Goal: Task Accomplishment & Management: Manage account settings

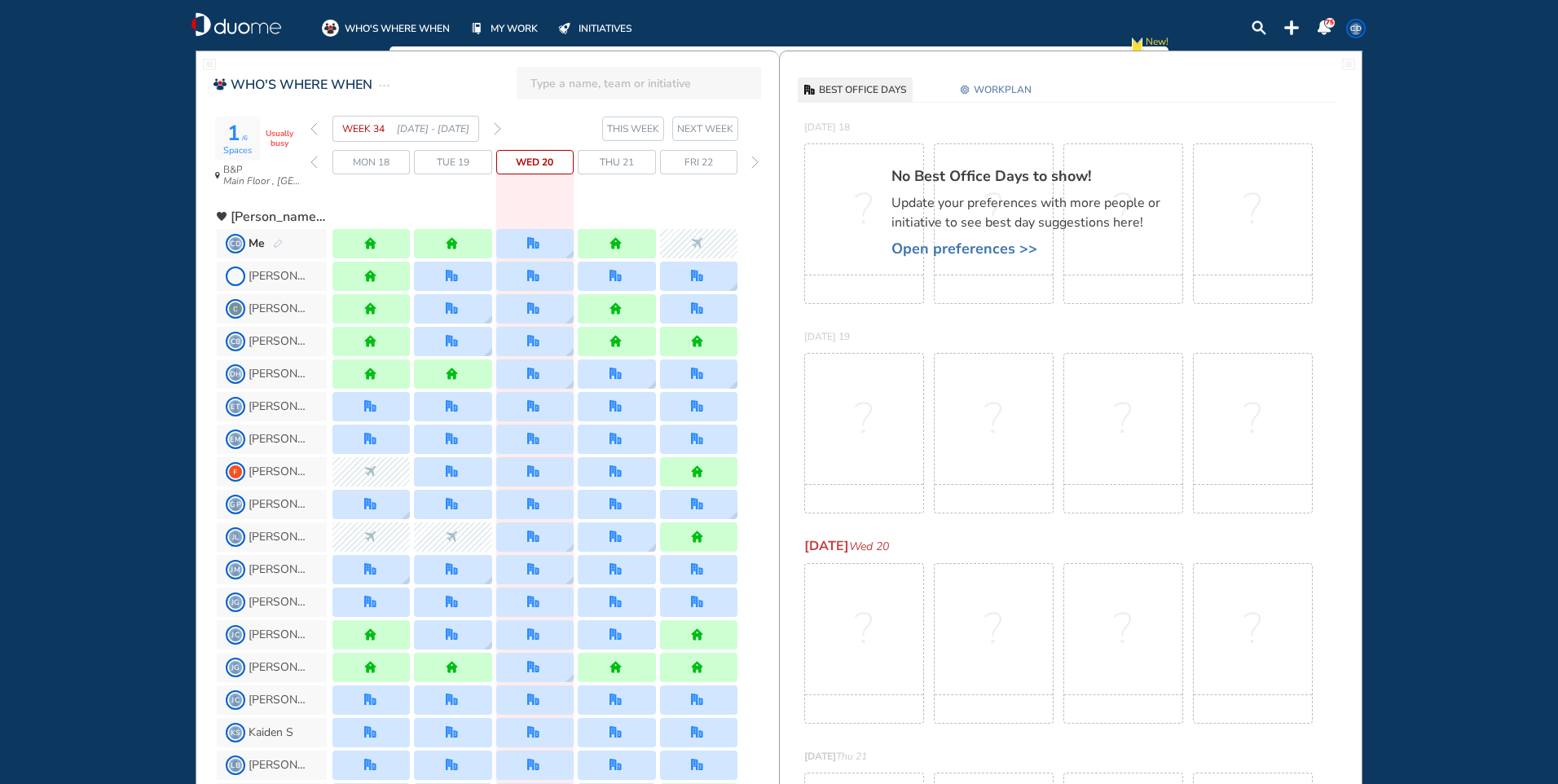
click at [498, 133] on img "forward week" at bounding box center [498, 128] width 8 height 13
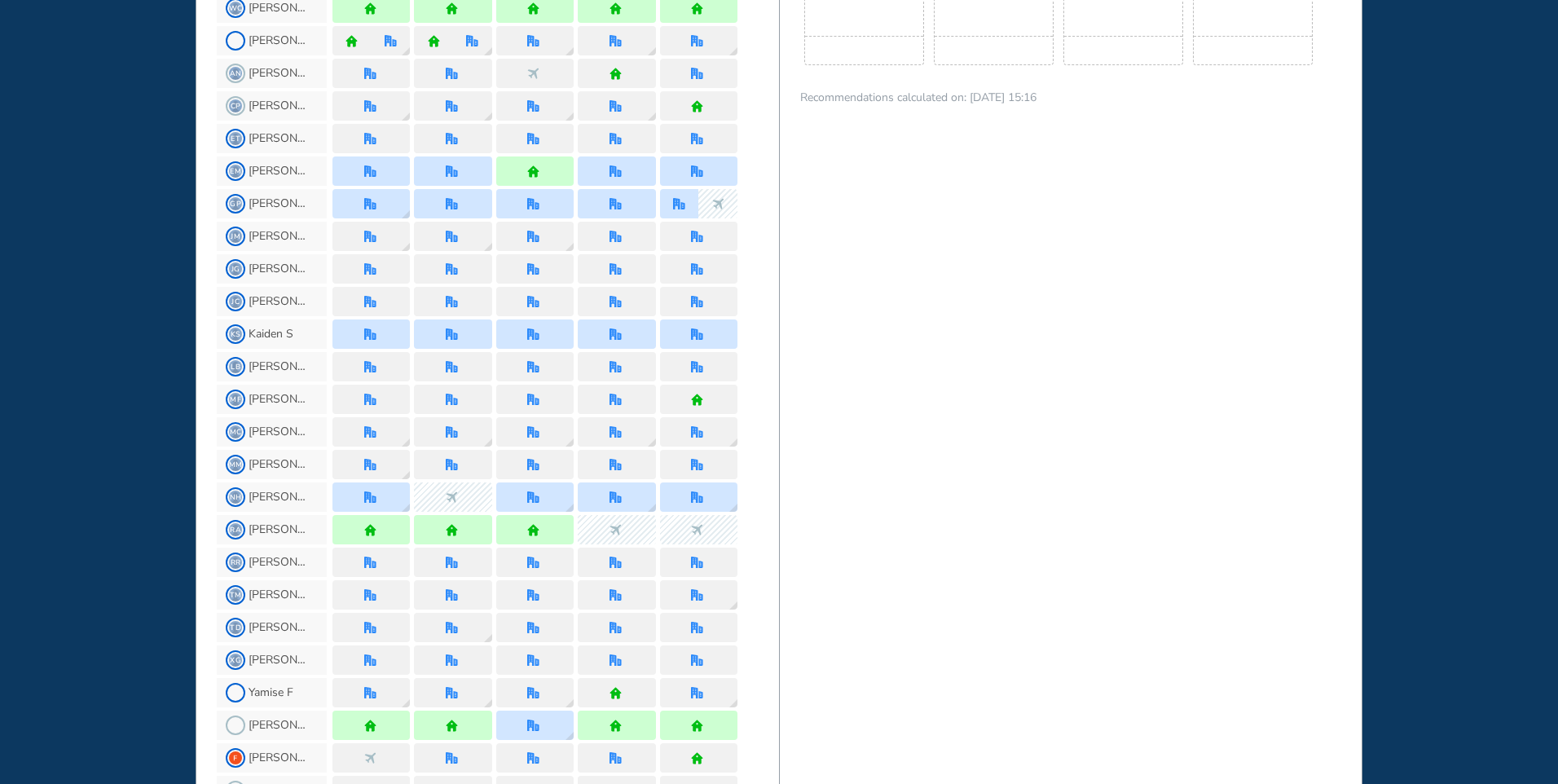
scroll to position [1217, 0]
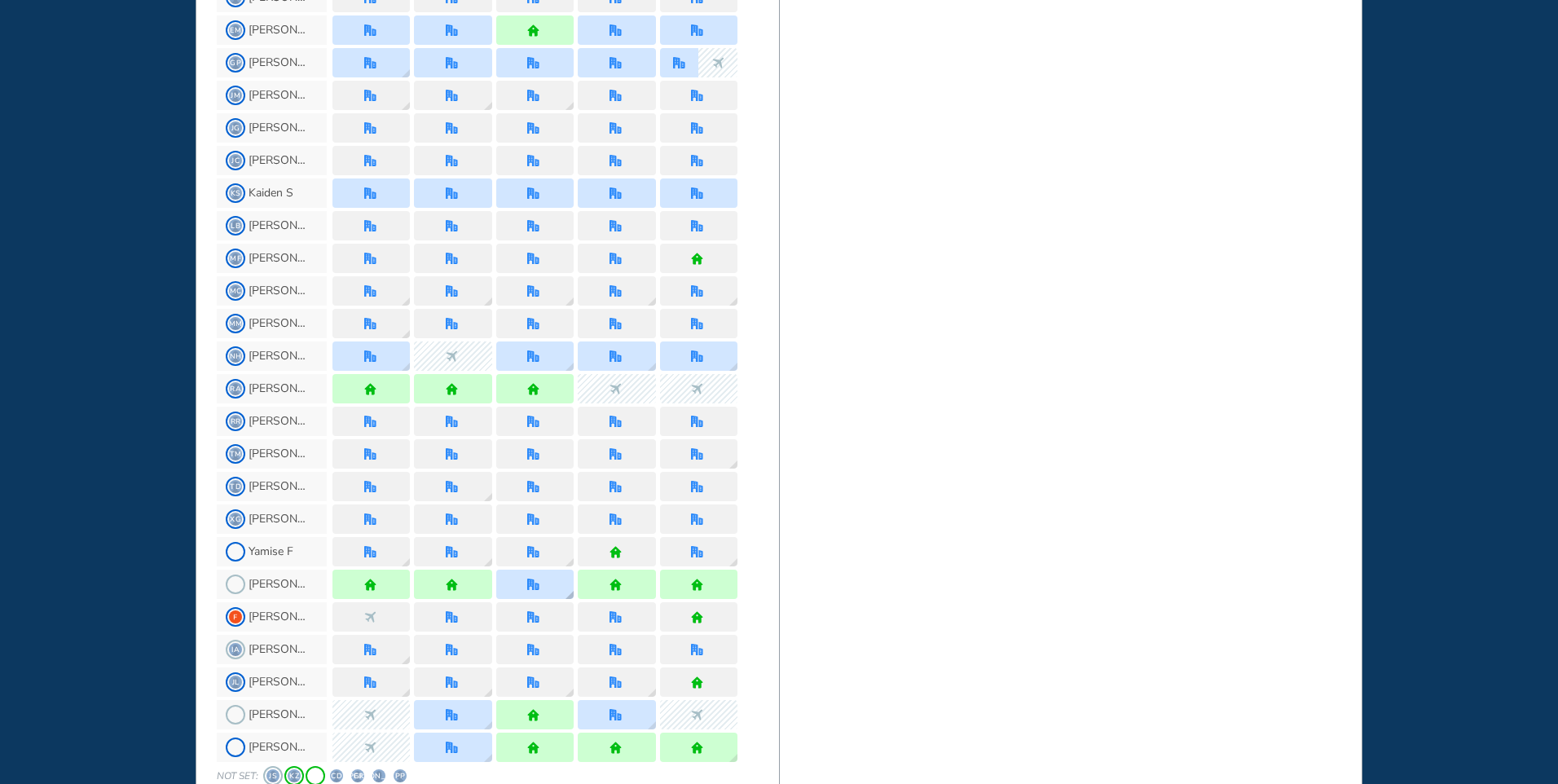
click at [549, 586] on div at bounding box center [535, 584] width 77 height 29
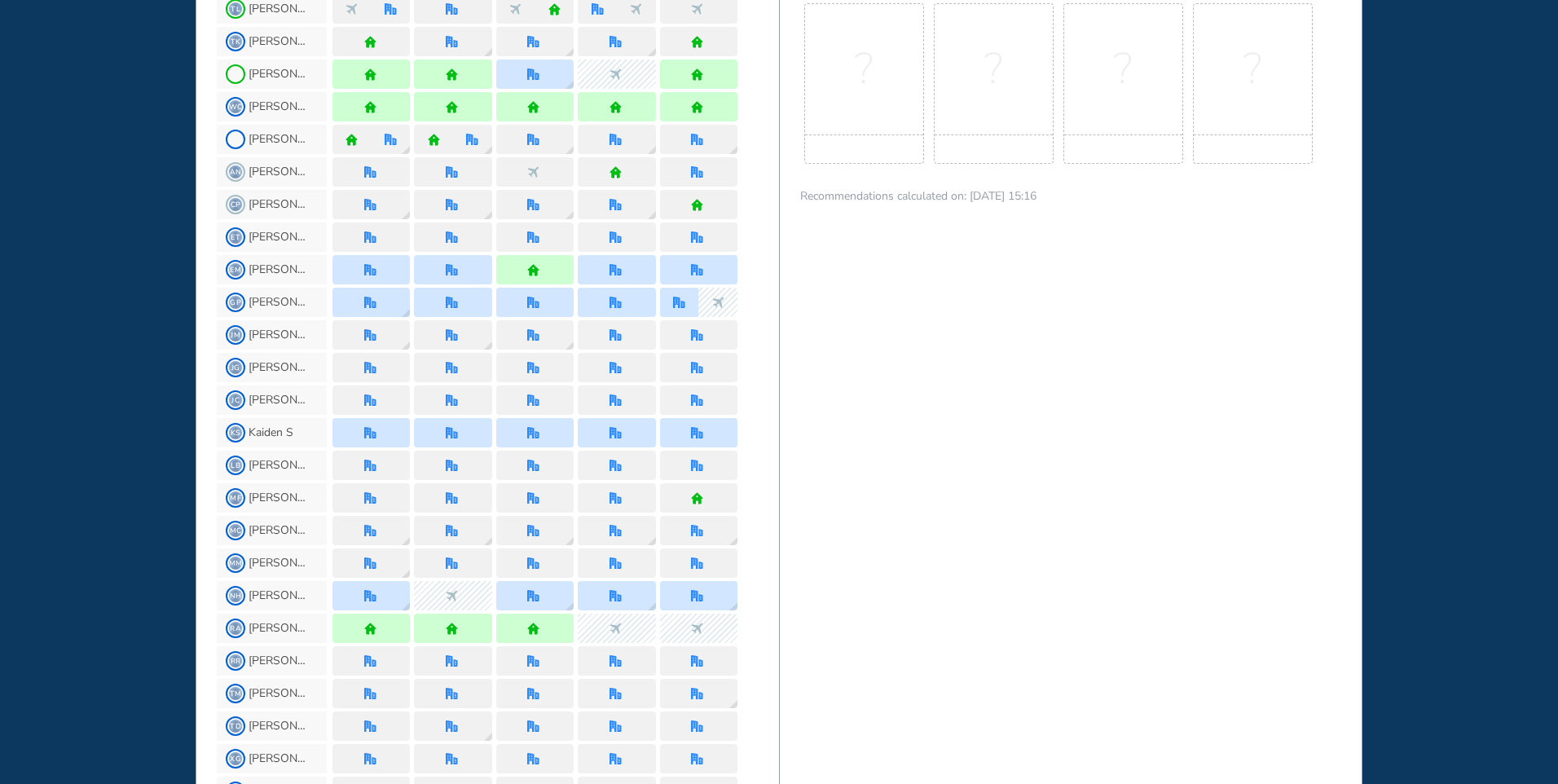
scroll to position [1222, 0]
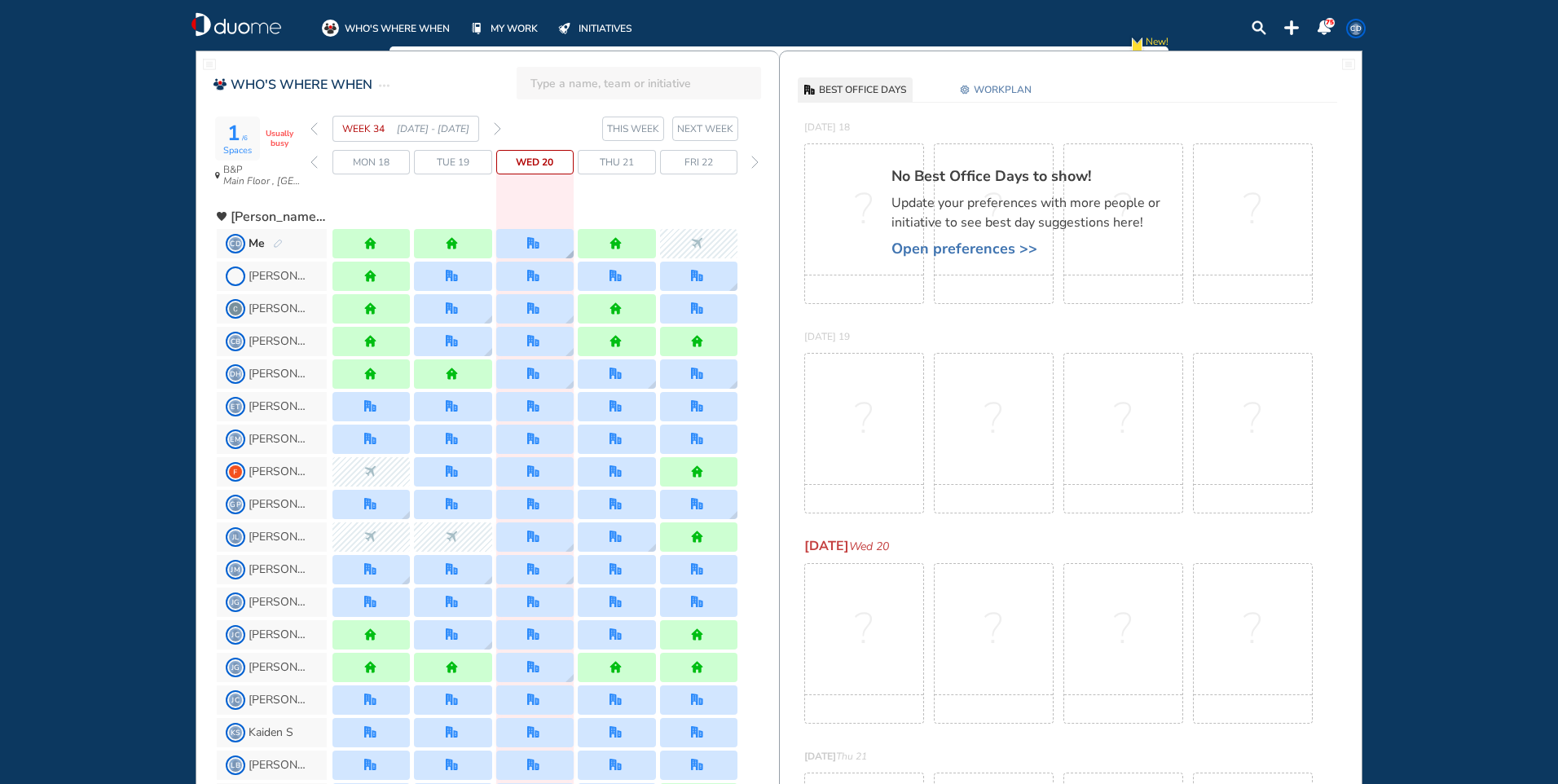
click at [542, 244] on div at bounding box center [535, 243] width 15 height 12
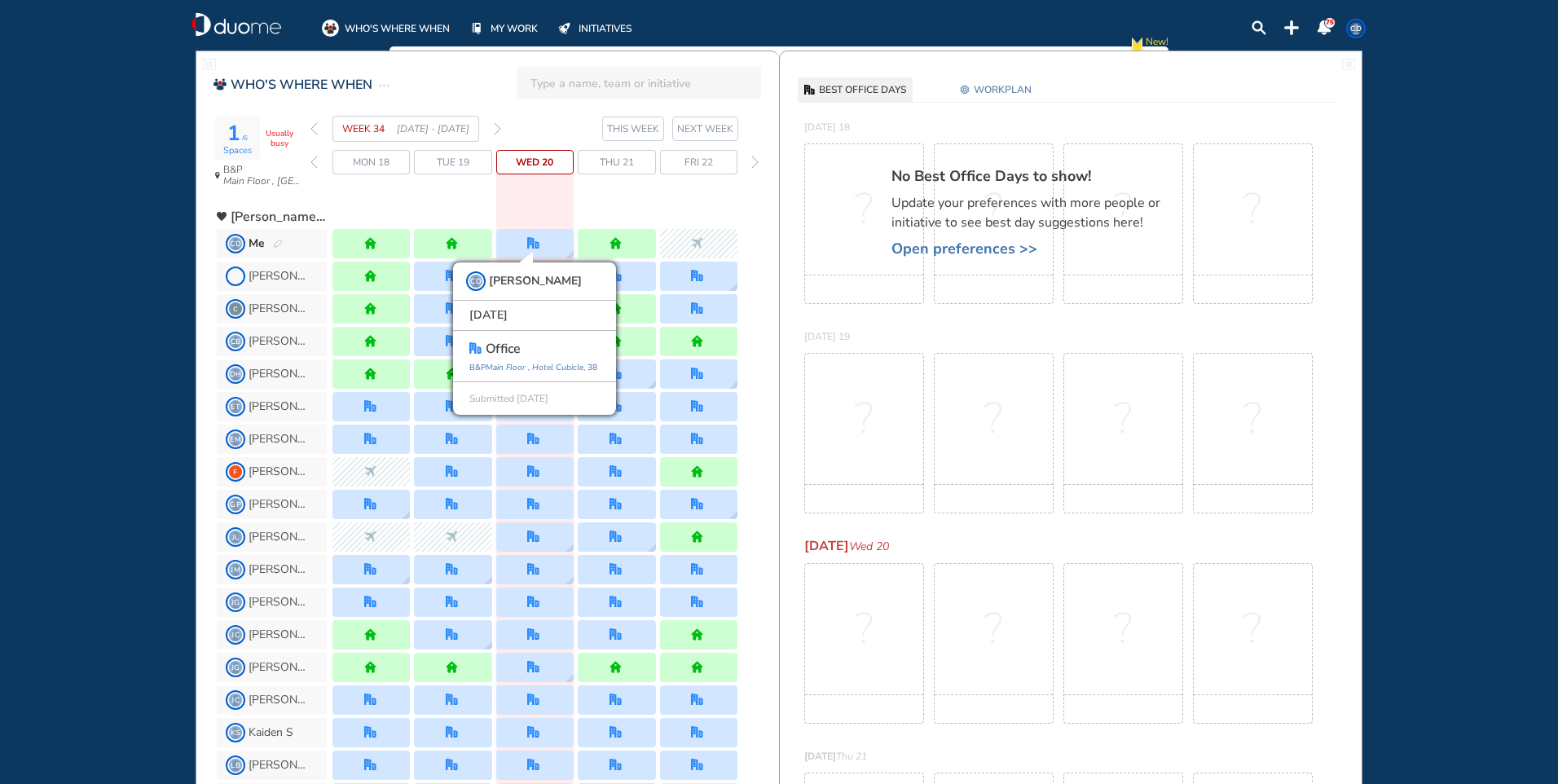
drag, startPoint x: 269, startPoint y: 244, endPoint x: 283, endPoint y: 237, distance: 15.7
click at [280, 240] on div "Me" at bounding box center [266, 244] width 34 height 16
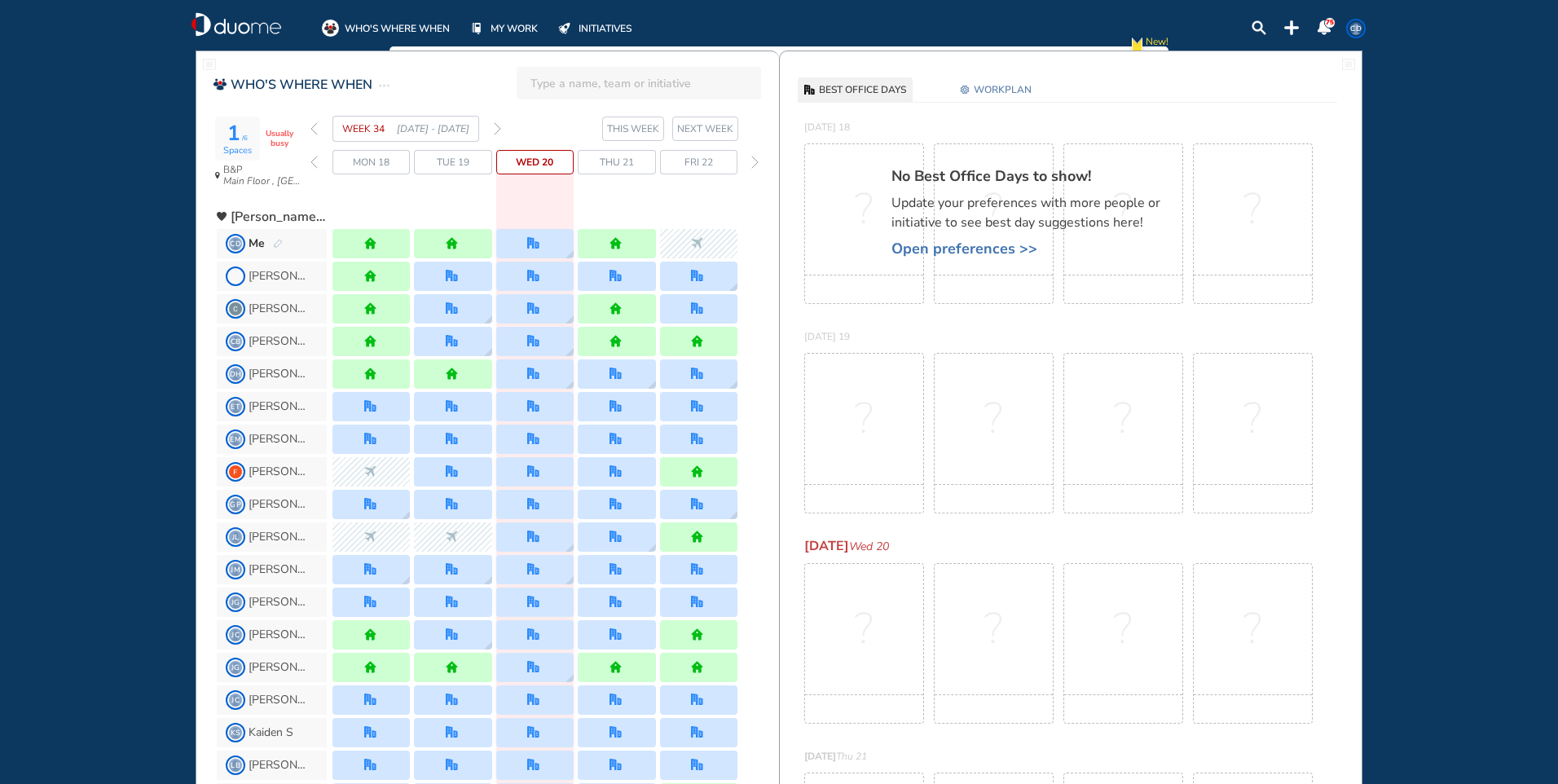
drag, startPoint x: 283, startPoint y: 237, endPoint x: 275, endPoint y: 239, distance: 8.2
click at [275, 239] on img "pen-edit" at bounding box center [277, 244] width 9 height 10
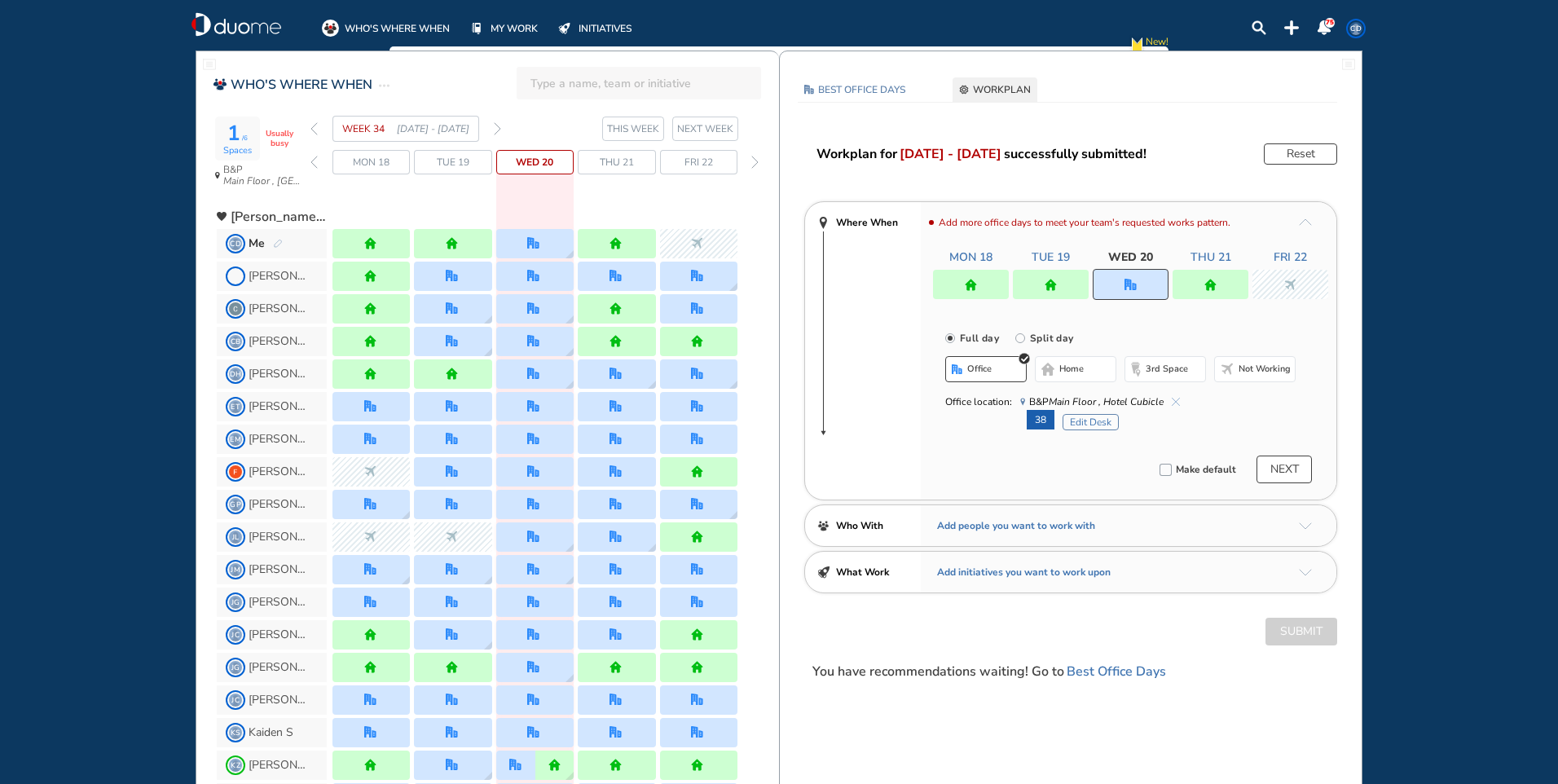
click at [1172, 401] on img "cross-thin-blue" at bounding box center [1175, 401] width 8 height 8
click at [1074, 374] on span "home" at bounding box center [1072, 368] width 24 height 13
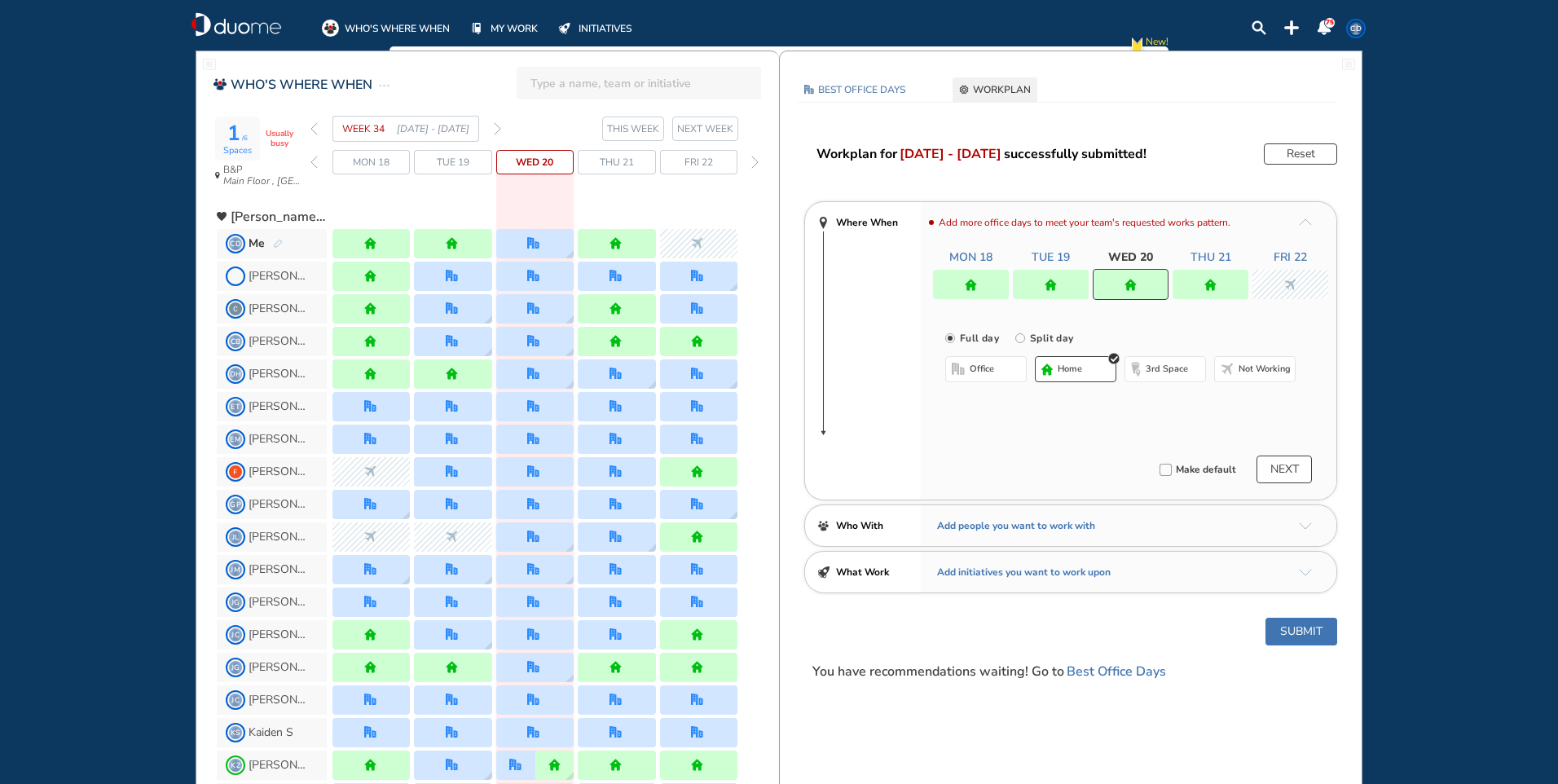
click at [1303, 627] on button "Submit" at bounding box center [1301, 632] width 71 height 28
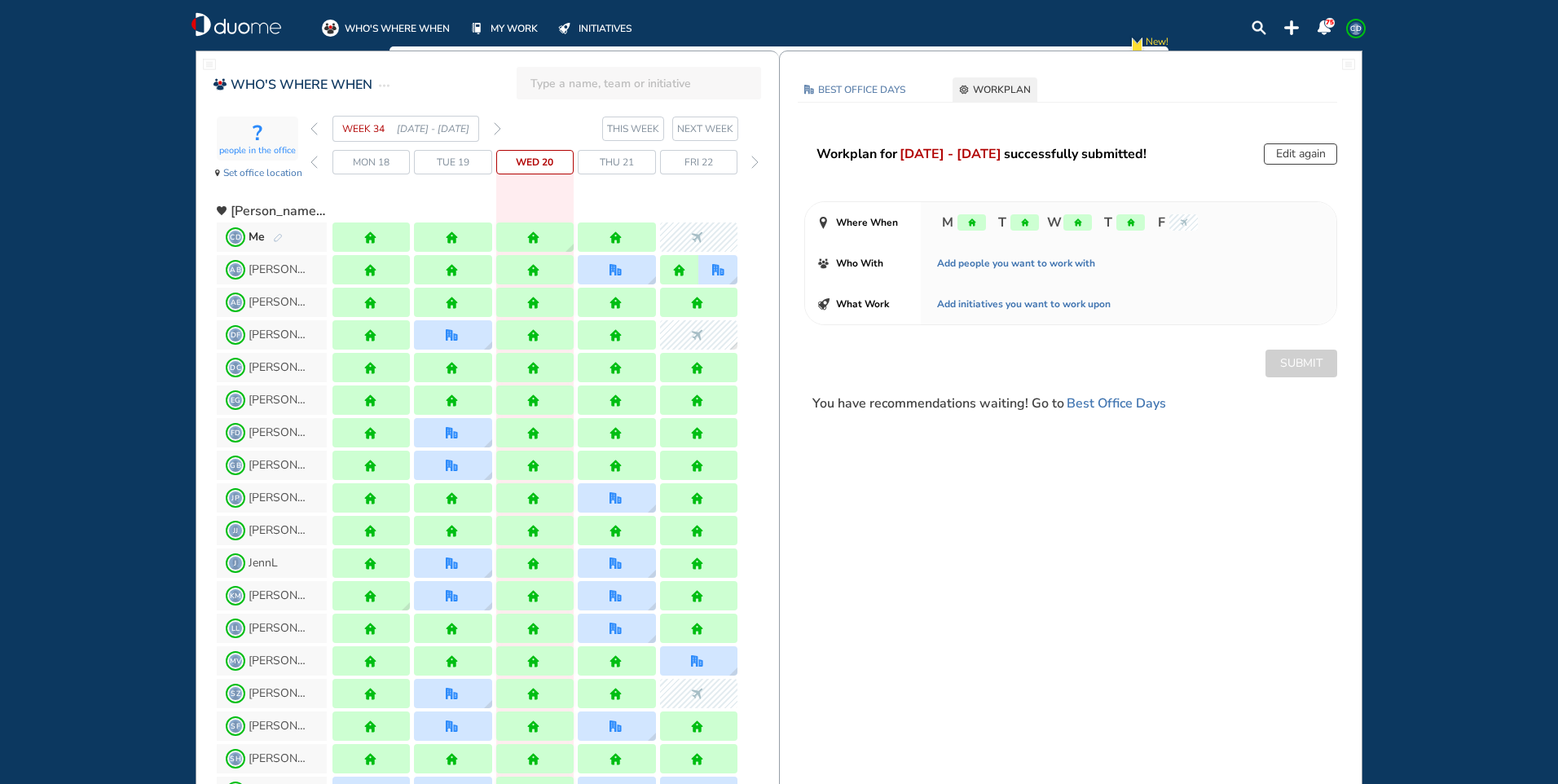
click at [498, 130] on img "forward week" at bounding box center [498, 128] width 8 height 13
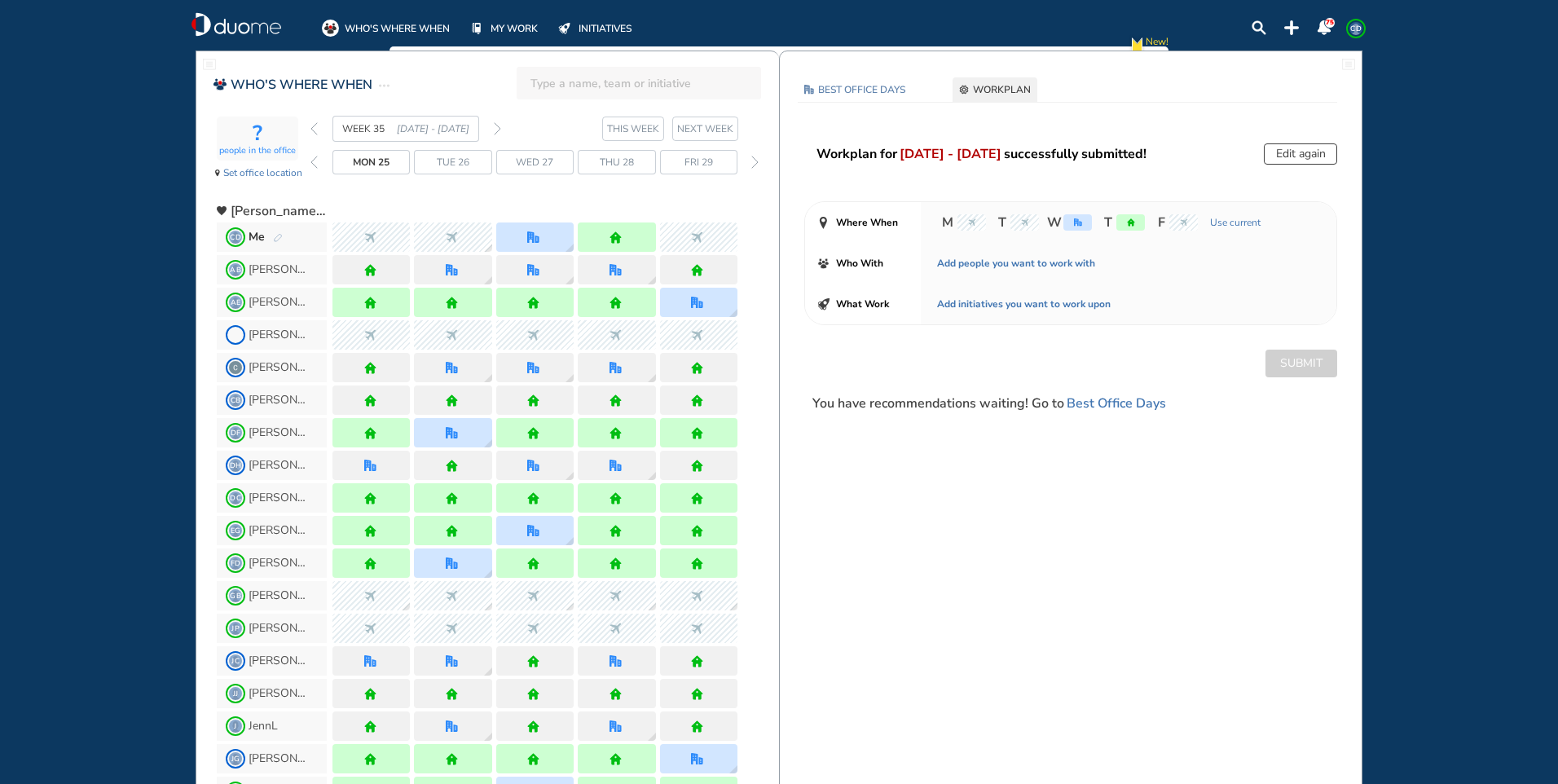
click at [310, 127] on div "? people in the office Set office location WEEK 35 [DATE] - [DATE] THIS WEEK [D…" at bounding box center [498, 152] width 562 height 74
click at [311, 130] on img "back week" at bounding box center [314, 128] width 8 height 13
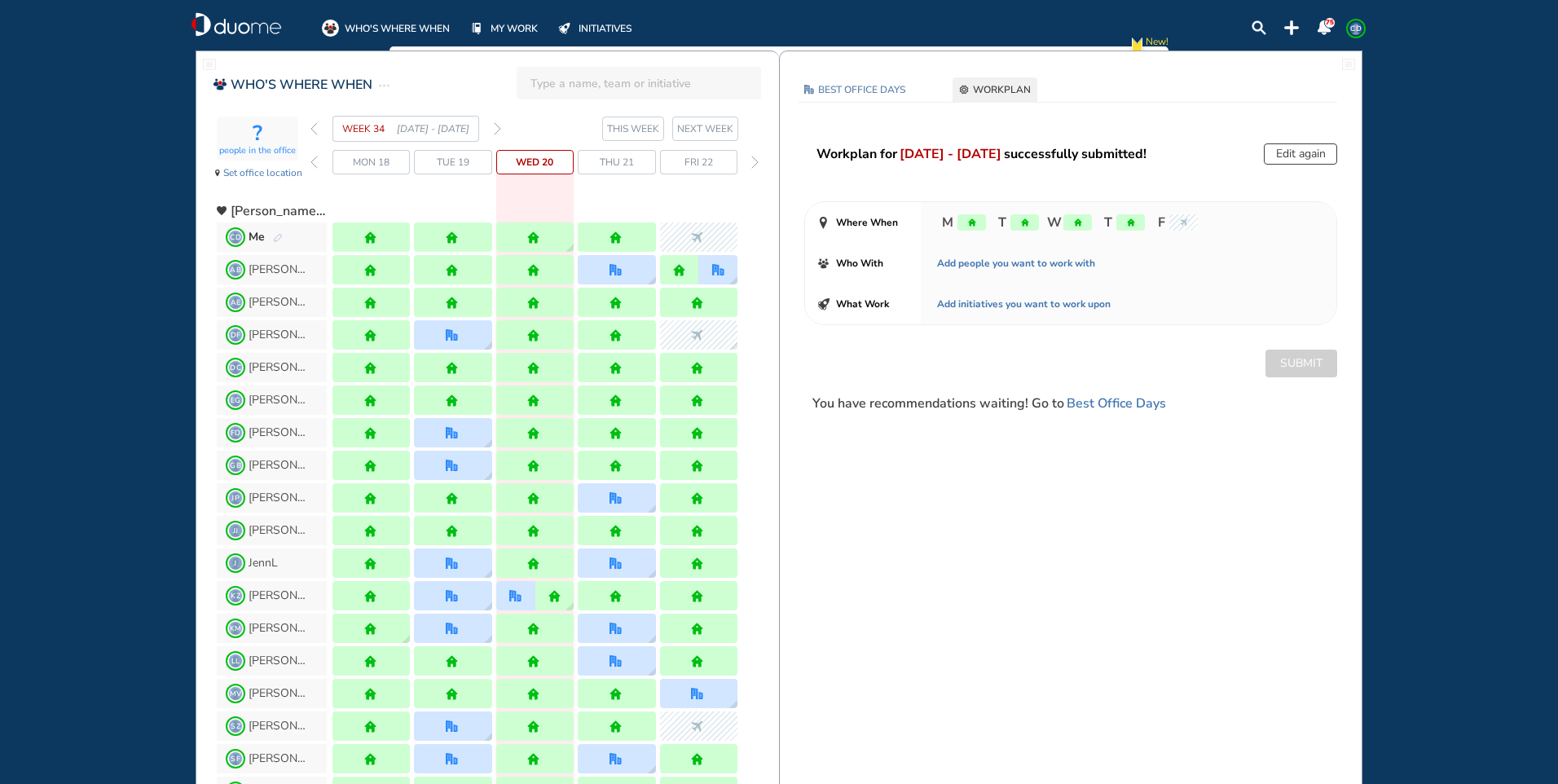
click at [498, 131] on img "forward week" at bounding box center [498, 128] width 8 height 13
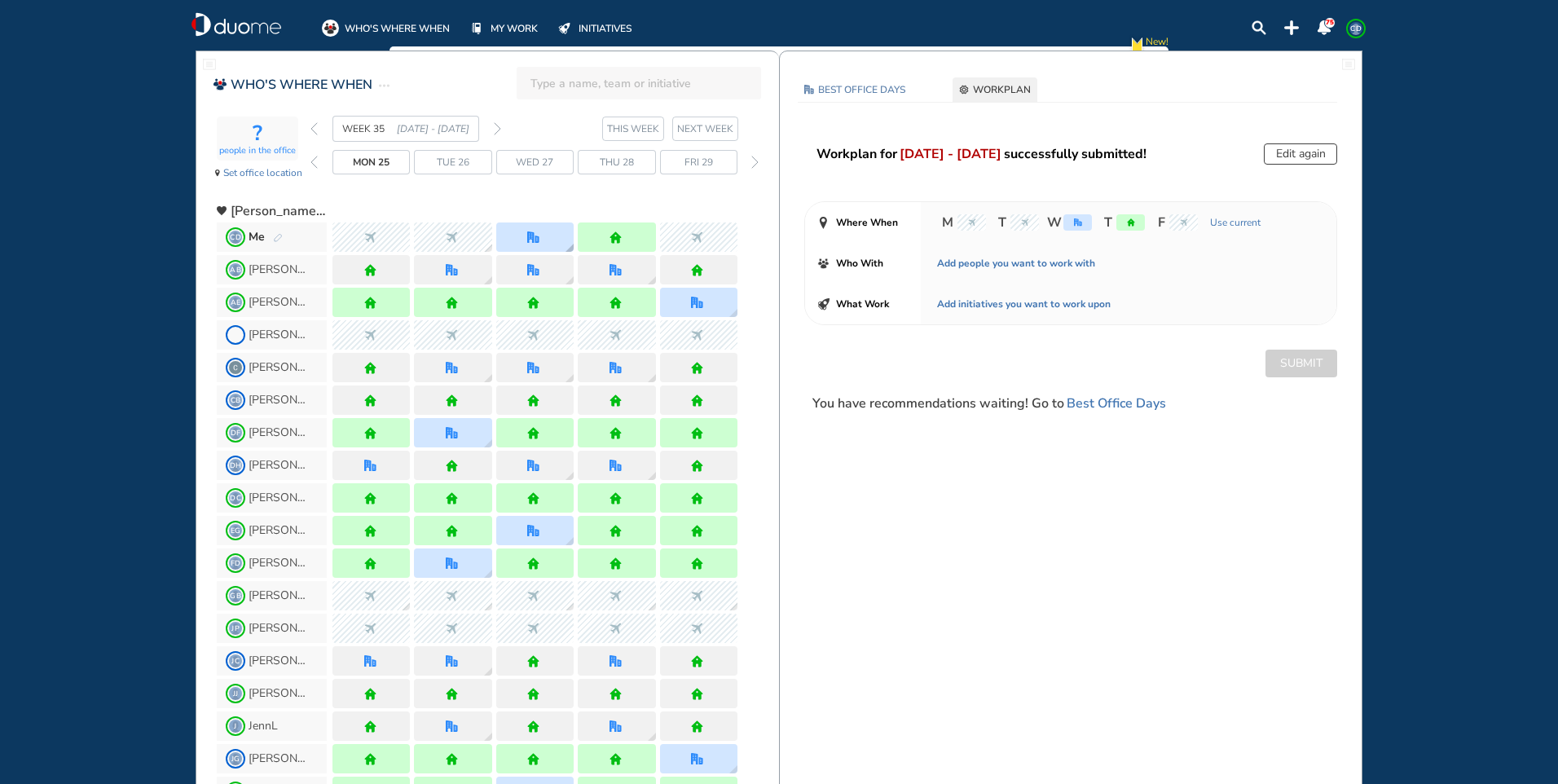
click at [520, 238] on div at bounding box center [535, 237] width 77 height 29
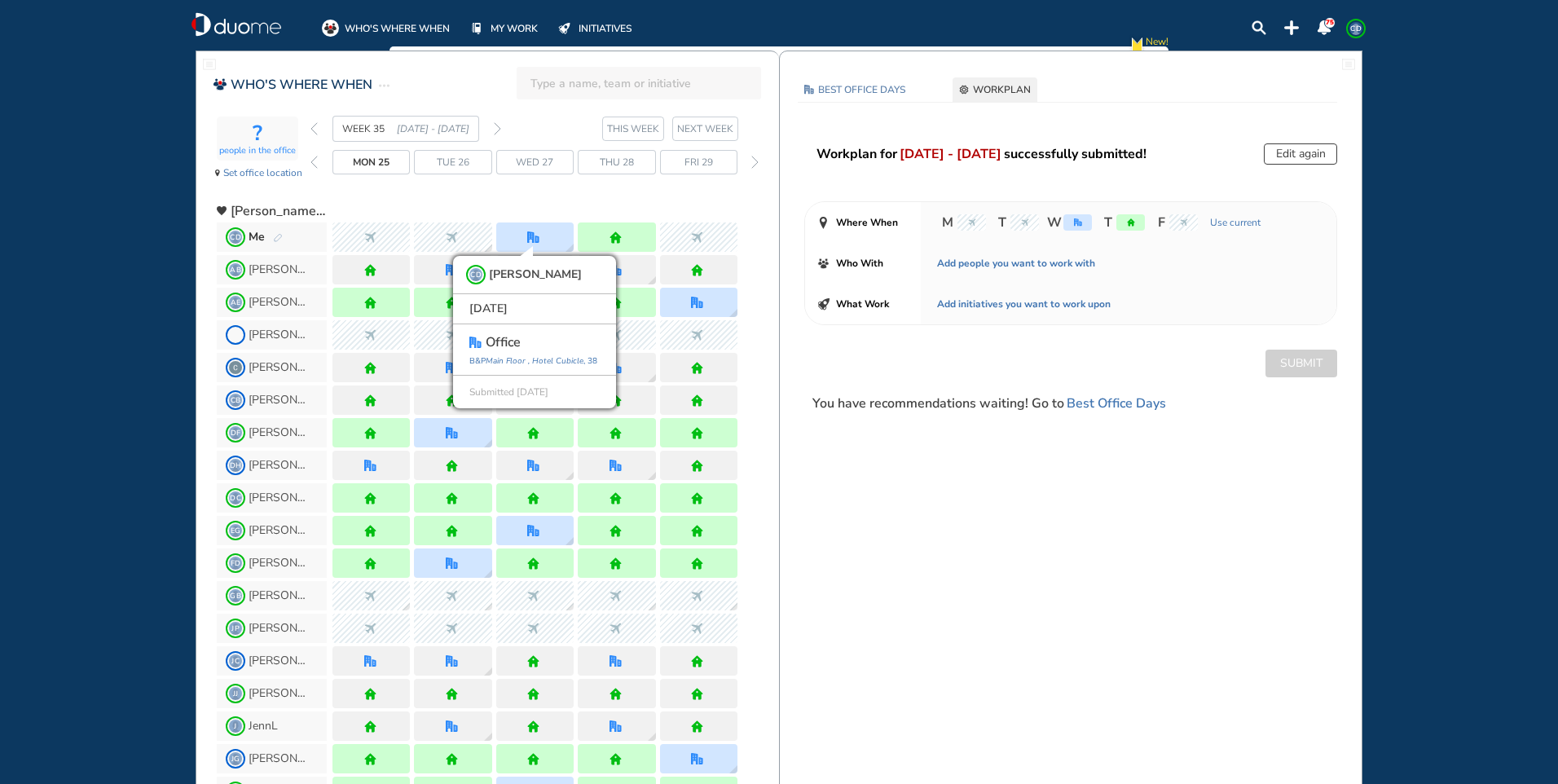
click at [520, 207] on div at bounding box center [535, 205] width 405 height 29
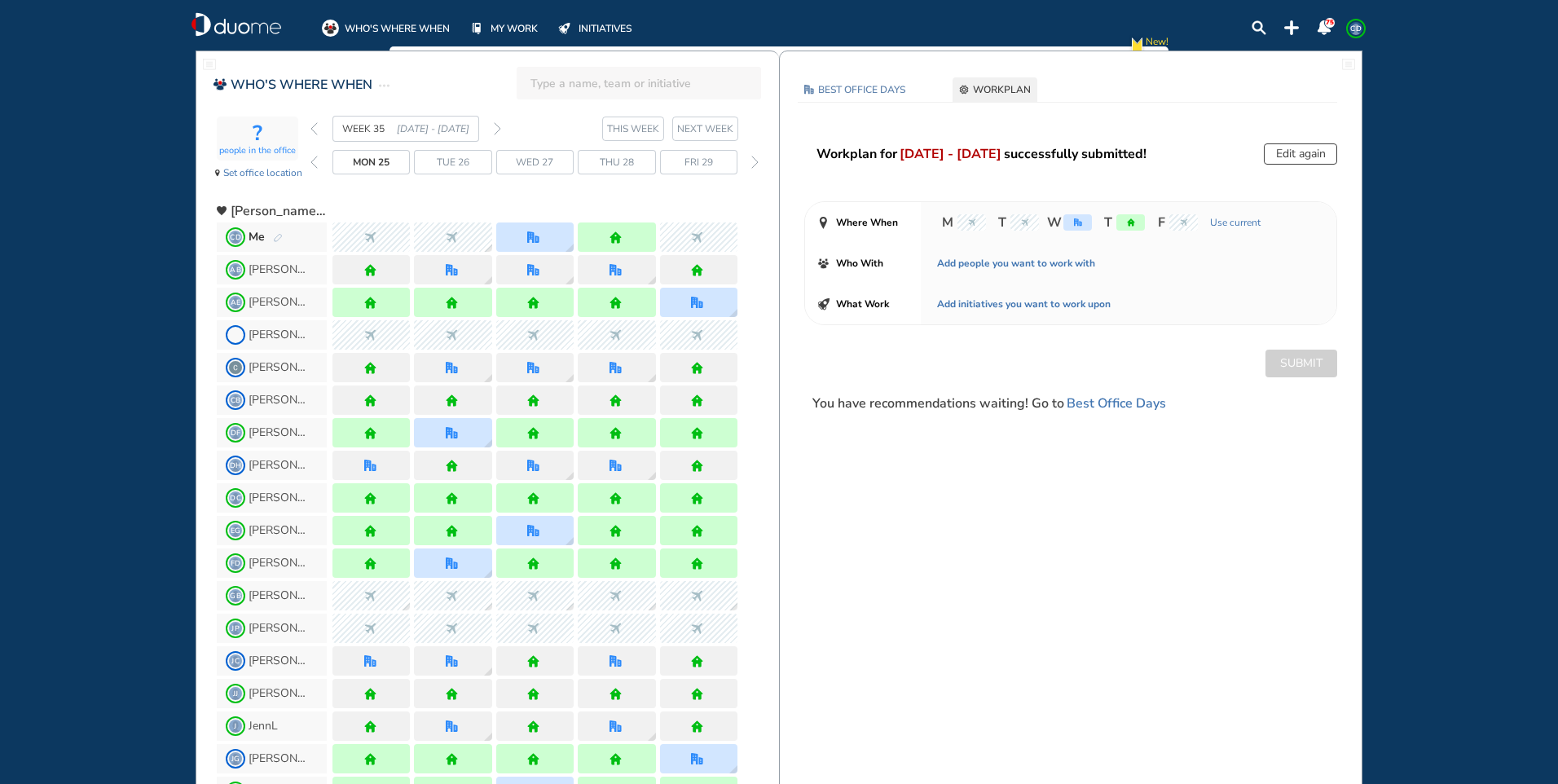
click at [281, 233] on img "pen-edit" at bounding box center [277, 238] width 9 height 10
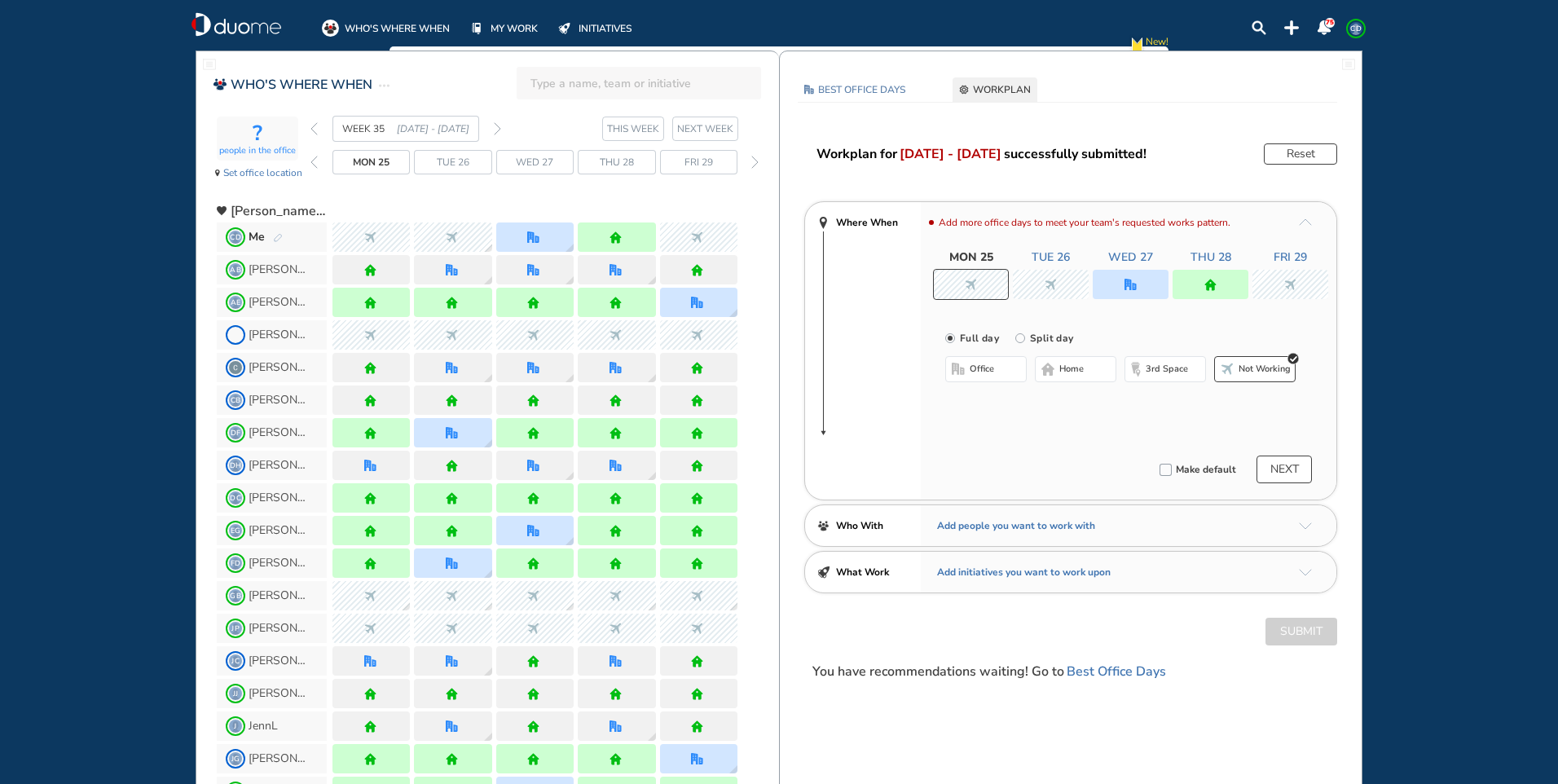
click at [1141, 294] on div at bounding box center [1131, 284] width 76 height 29
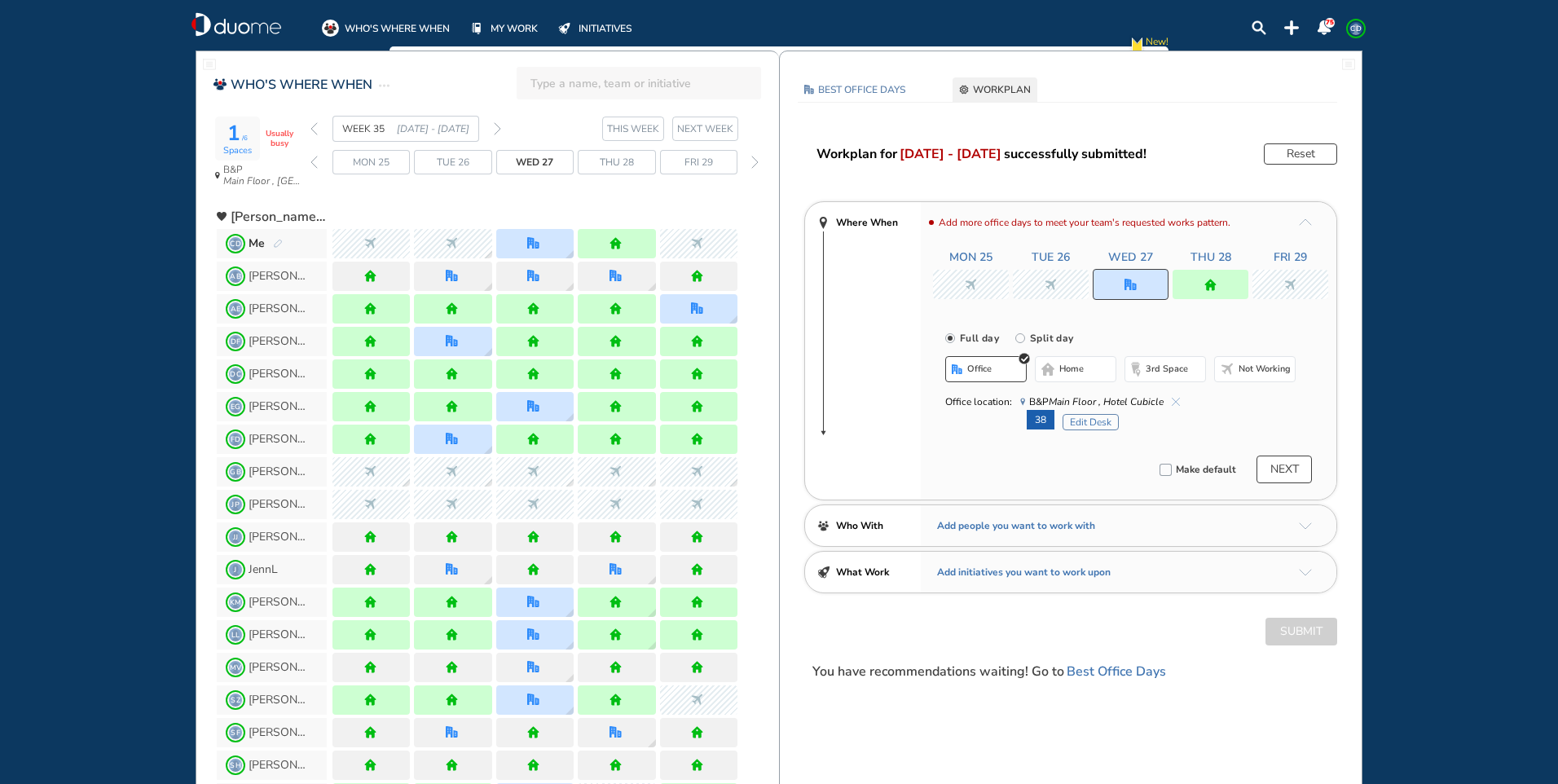
click at [1177, 398] on img "cross-thin-blue" at bounding box center [1175, 401] width 8 height 8
click at [1091, 367] on button "home" at bounding box center [1075, 369] width 82 height 26
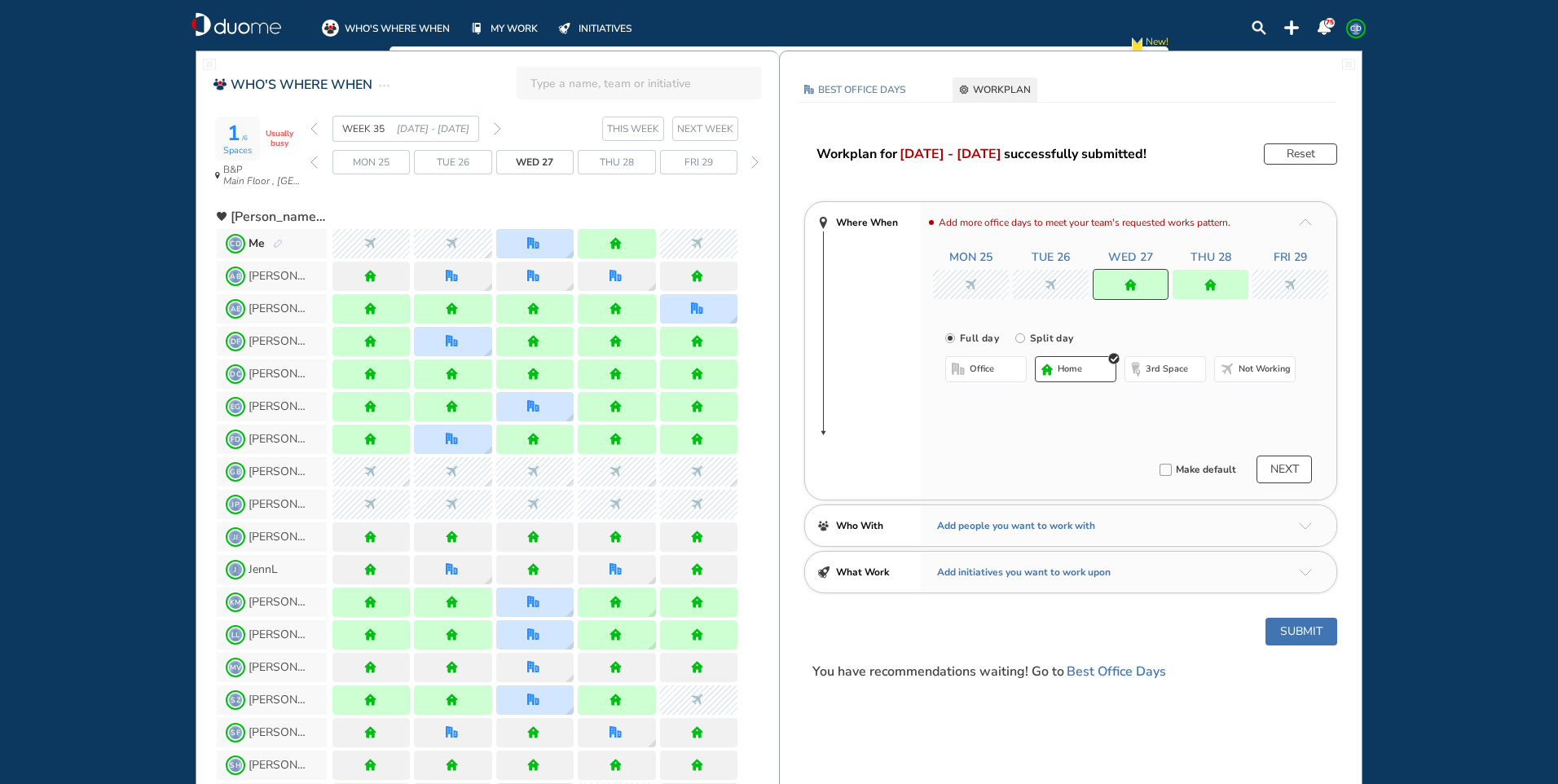
click at [1287, 632] on button "Submit" at bounding box center [1301, 632] width 71 height 28
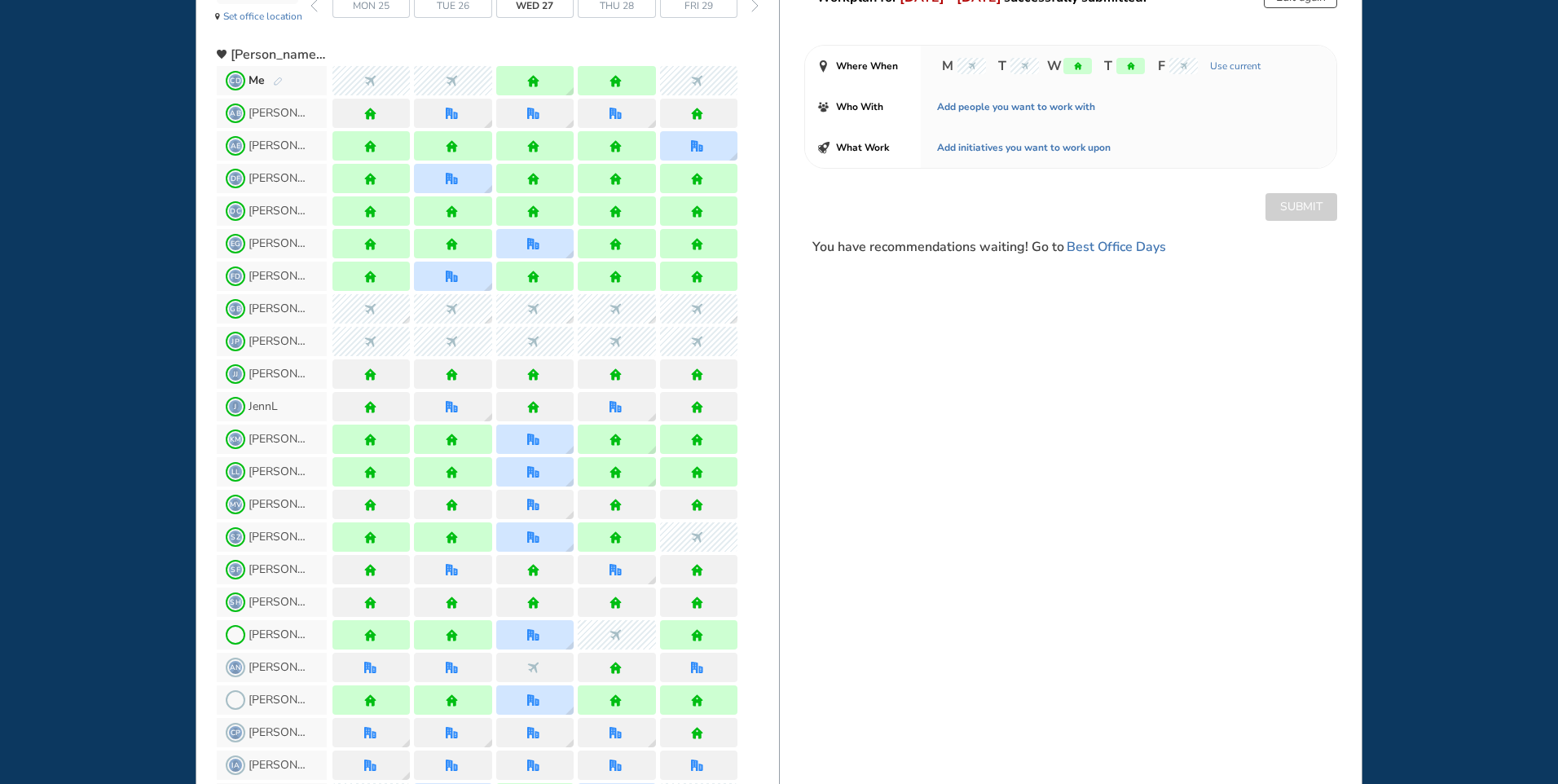
scroll to position [163, 0]
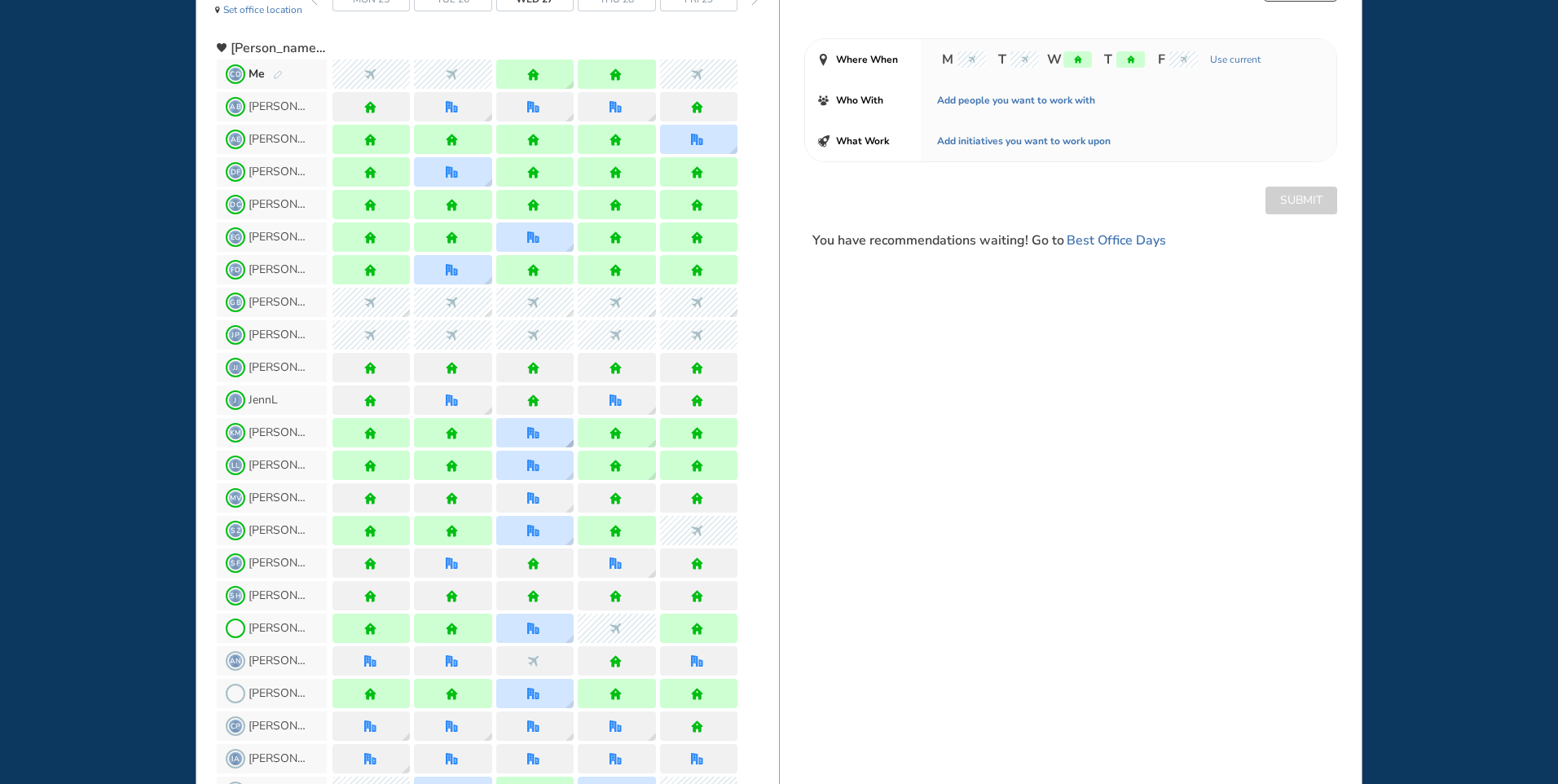
click at [532, 433] on img "office" at bounding box center [534, 433] width 12 height 12
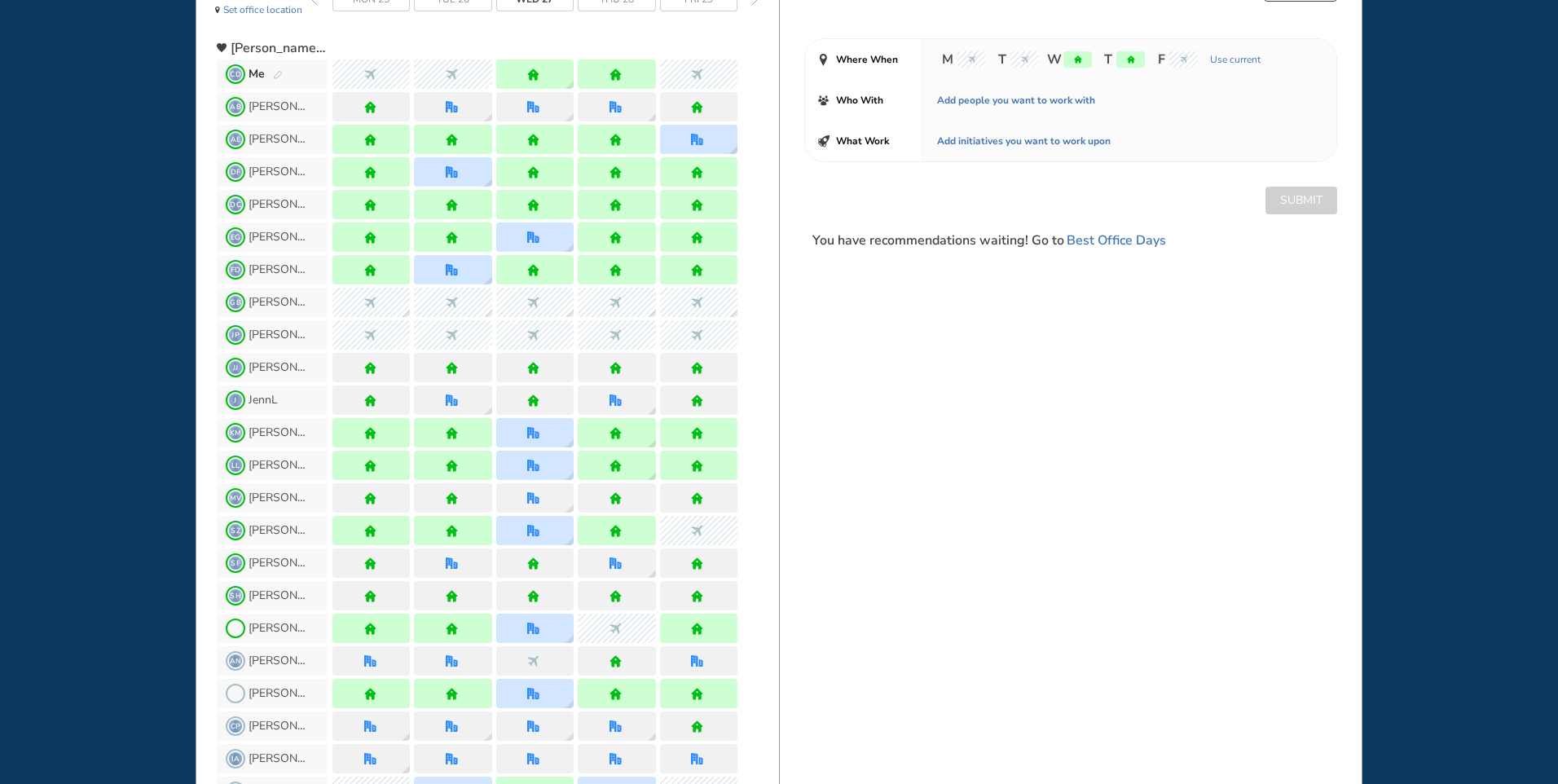
scroll to position [0, 0]
